Goal: Navigation & Orientation: Understand site structure

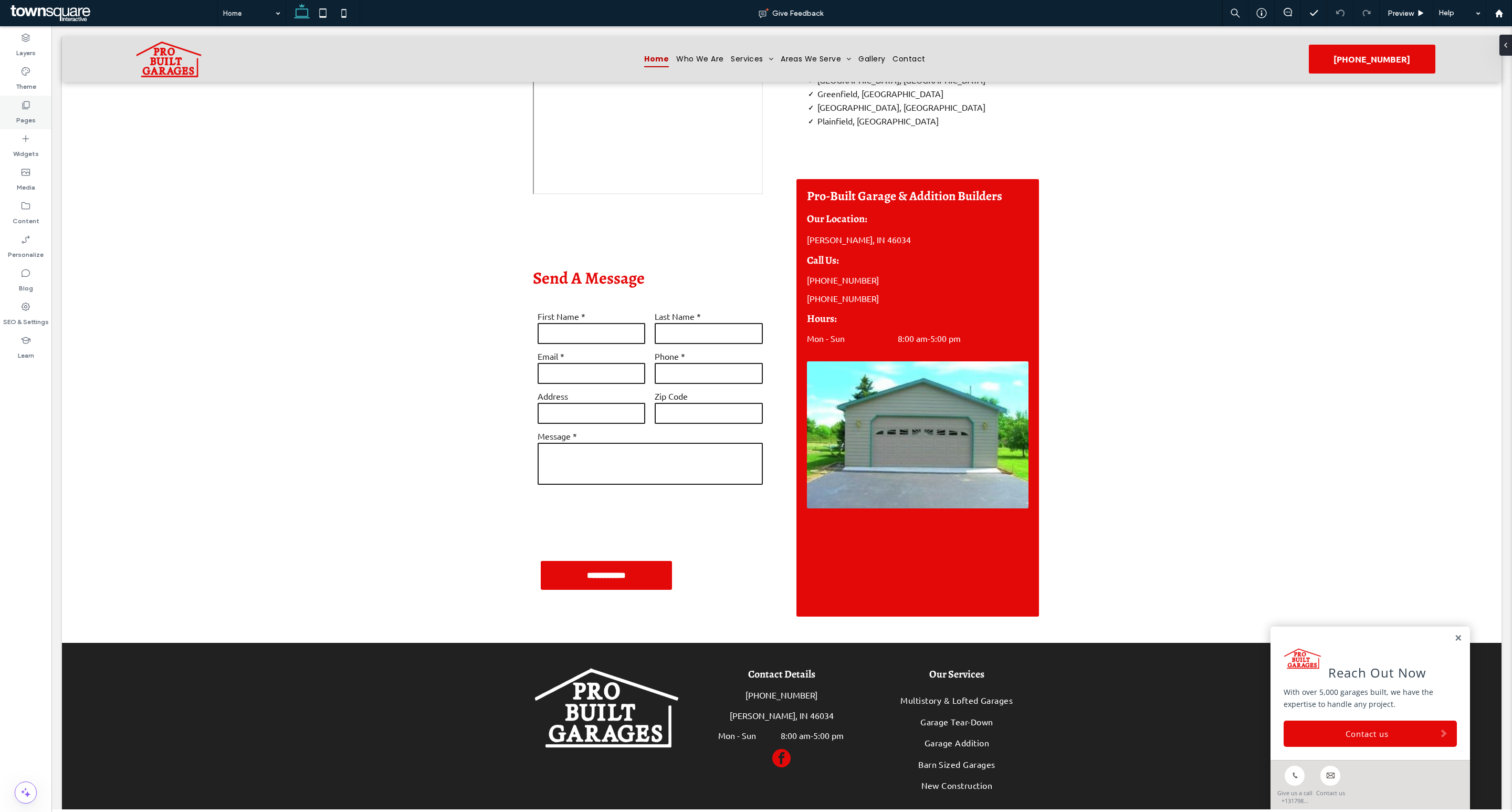
click at [18, 98] on div "Pages" at bounding box center [26, 112] width 52 height 33
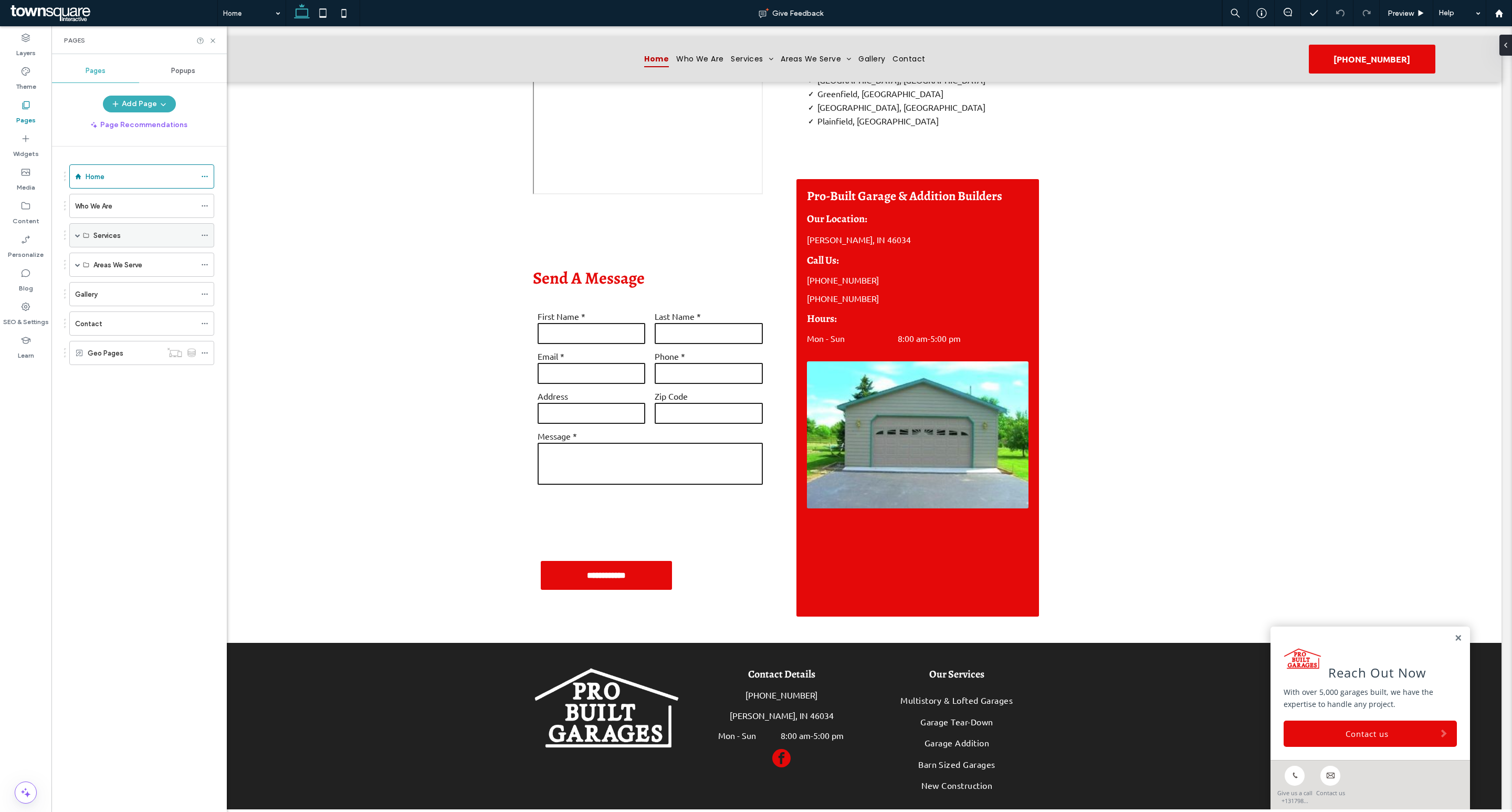
click at [76, 235] on span at bounding box center [77, 235] width 5 height 5
click at [132, 271] on div "Multistory & Lofted Garages" at bounding box center [144, 259] width 102 height 23
click at [126, 171] on div "Home" at bounding box center [141, 177] width 110 height 11
click at [139, 411] on div "Gallery" at bounding box center [136, 415] width 121 height 23
click at [77, 388] on span at bounding box center [77, 385] width 5 height 5
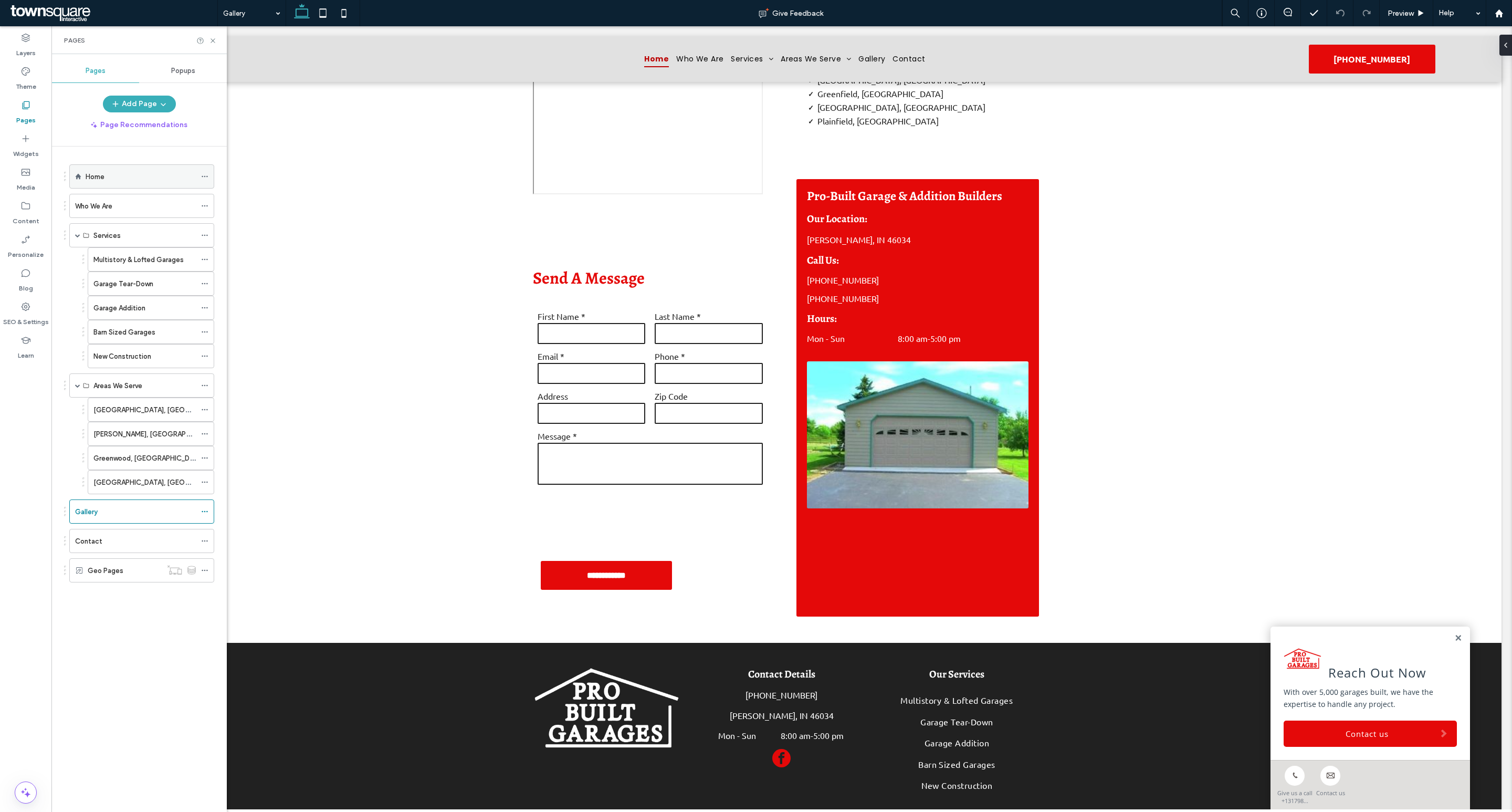
click at [142, 171] on div "Home" at bounding box center [141, 177] width 110 height 11
click at [210, 42] on icon at bounding box center [212, 41] width 8 height 8
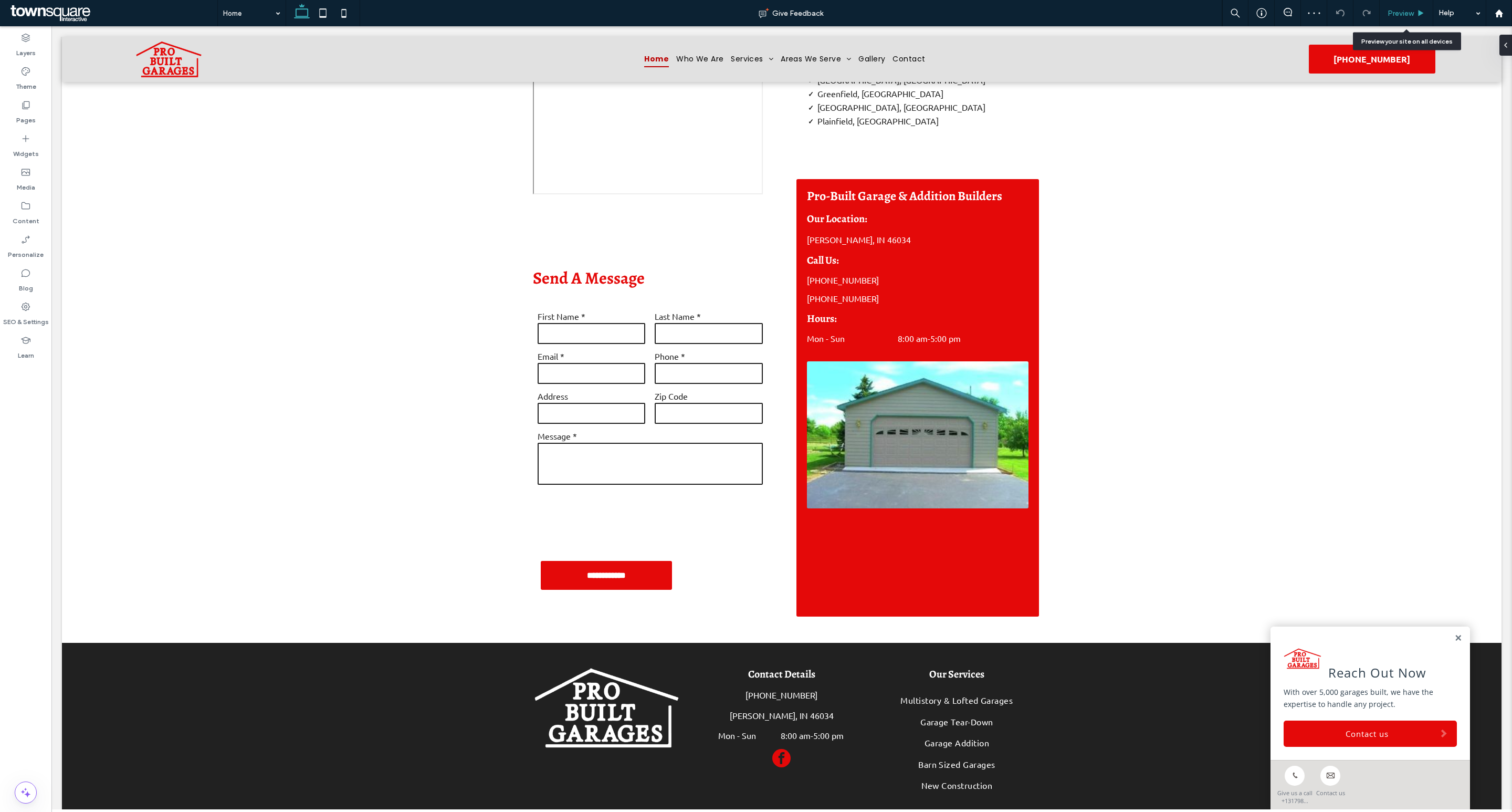
click at [1407, 11] on span "Preview" at bounding box center [1400, 13] width 26 height 9
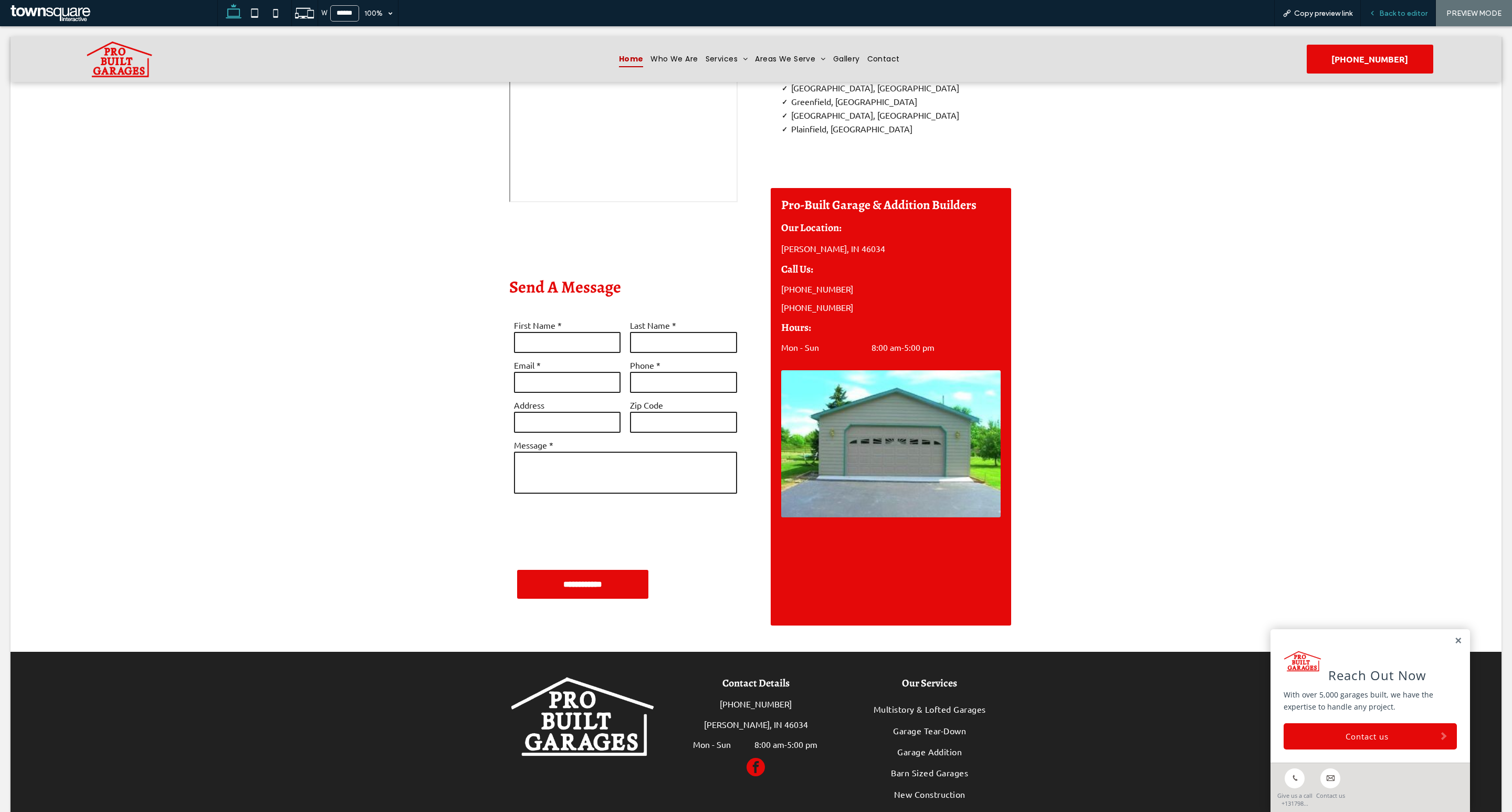
click at [1402, 15] on span "Back to editor" at bounding box center [1403, 13] width 48 height 9
